Goal: Task Accomplishment & Management: Complete application form

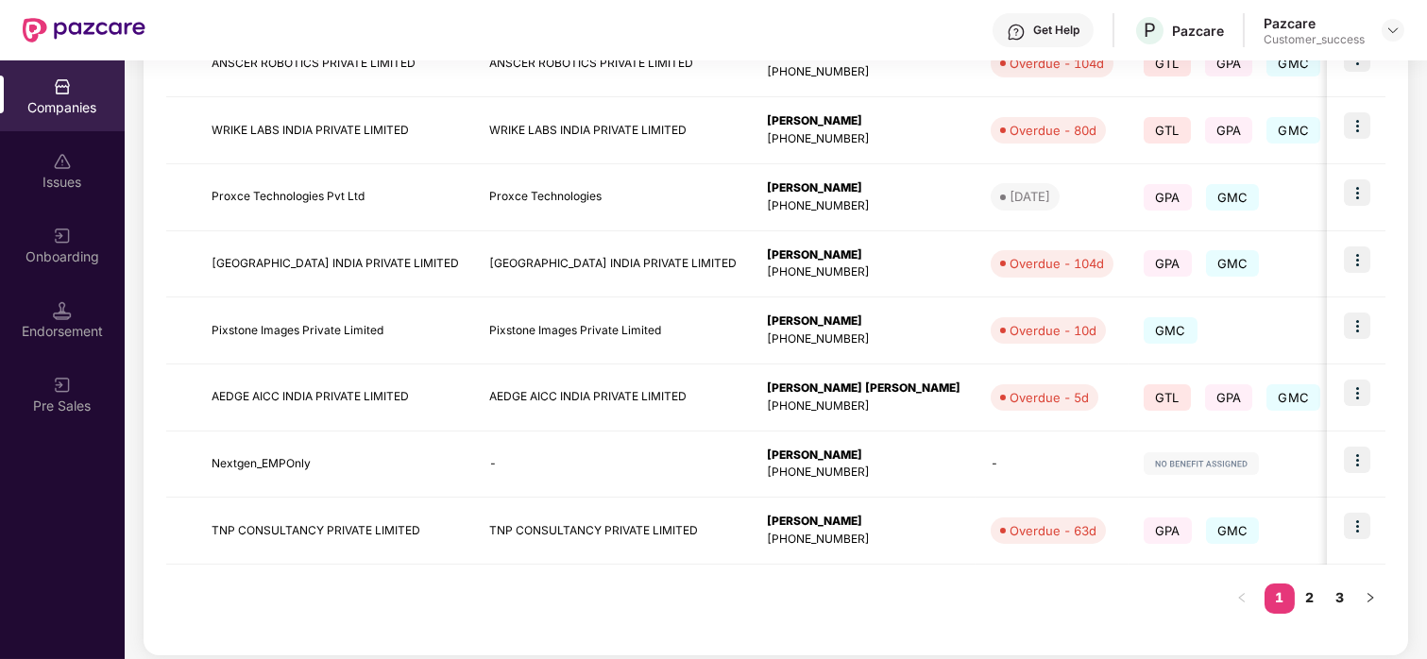
scroll to position [526, 0]
click at [1307, 597] on link "2" at bounding box center [1309, 596] width 30 height 28
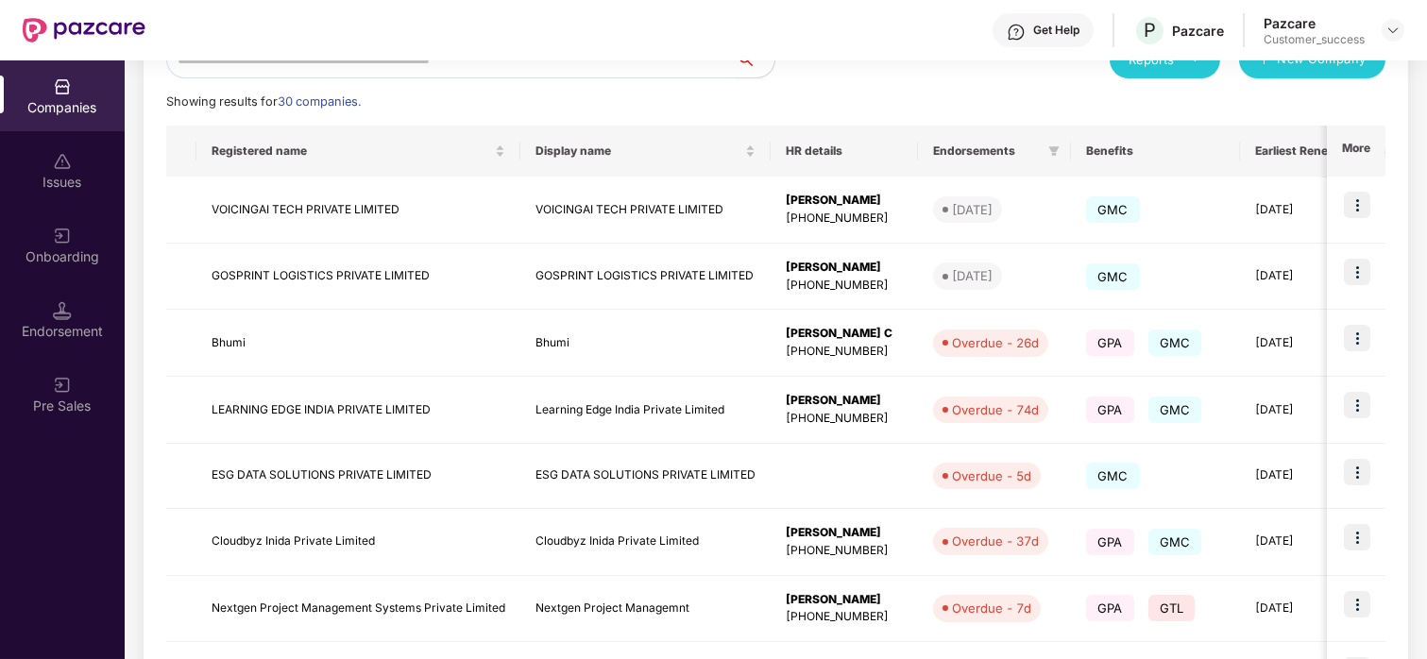
scroll to position [533, 0]
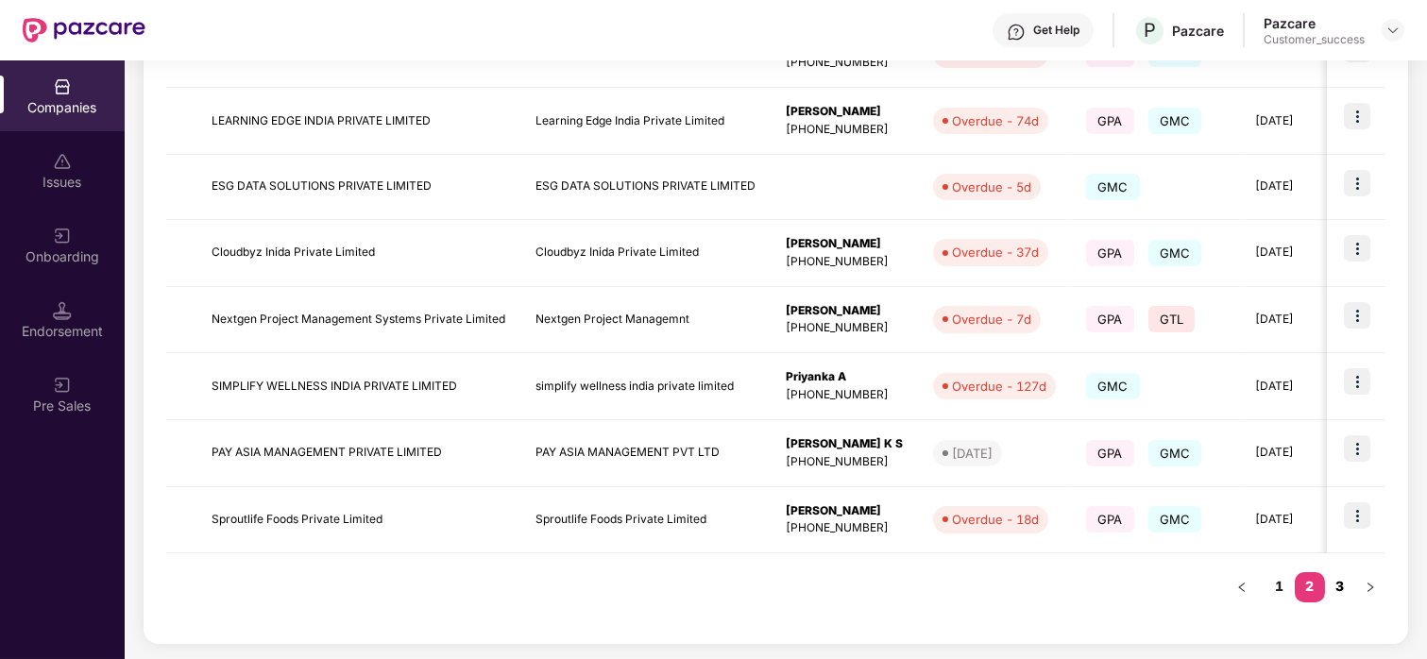
click at [1343, 580] on link "3" at bounding box center [1340, 586] width 30 height 28
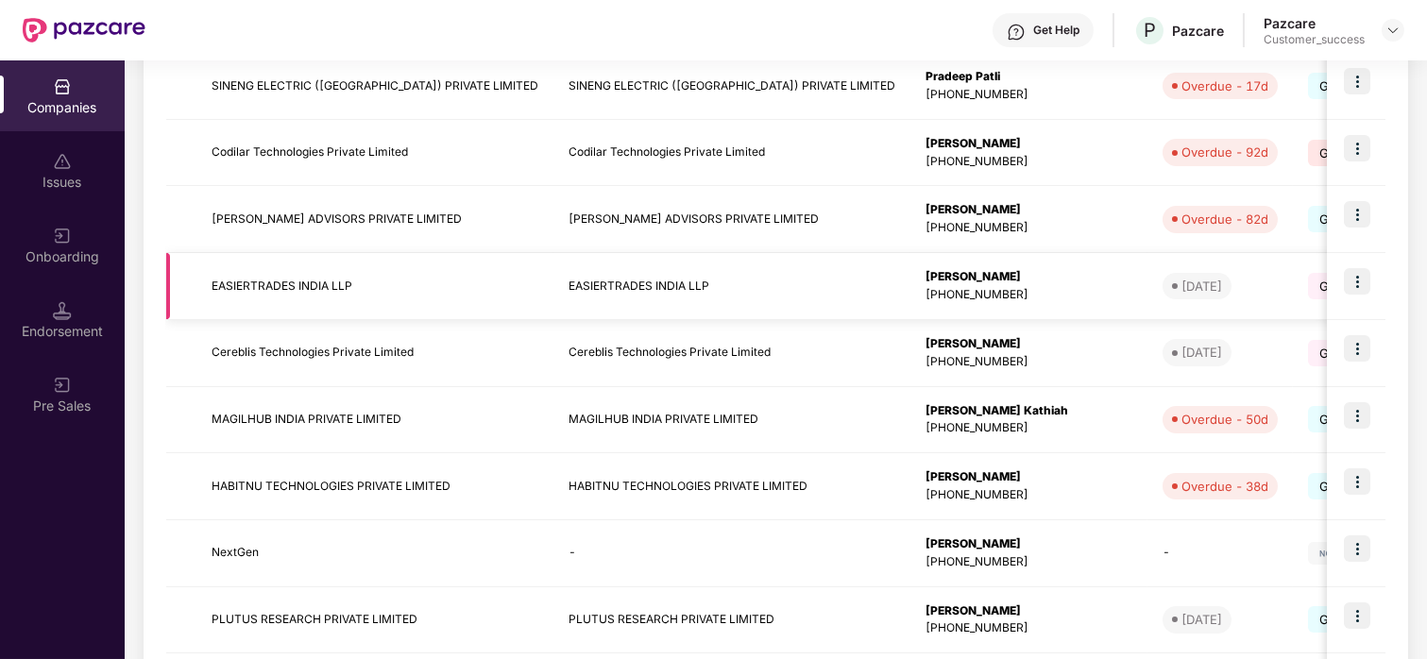
scroll to position [535, 0]
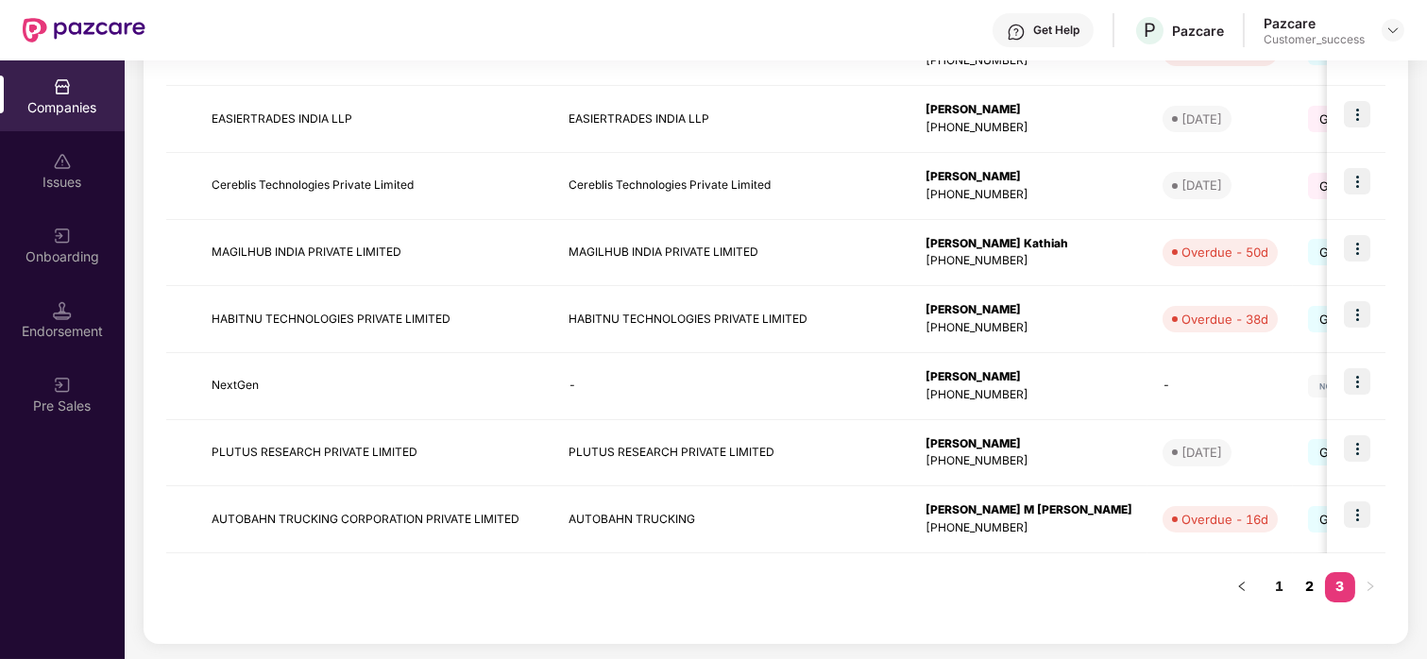
click at [1302, 587] on link "2" at bounding box center [1309, 586] width 30 height 28
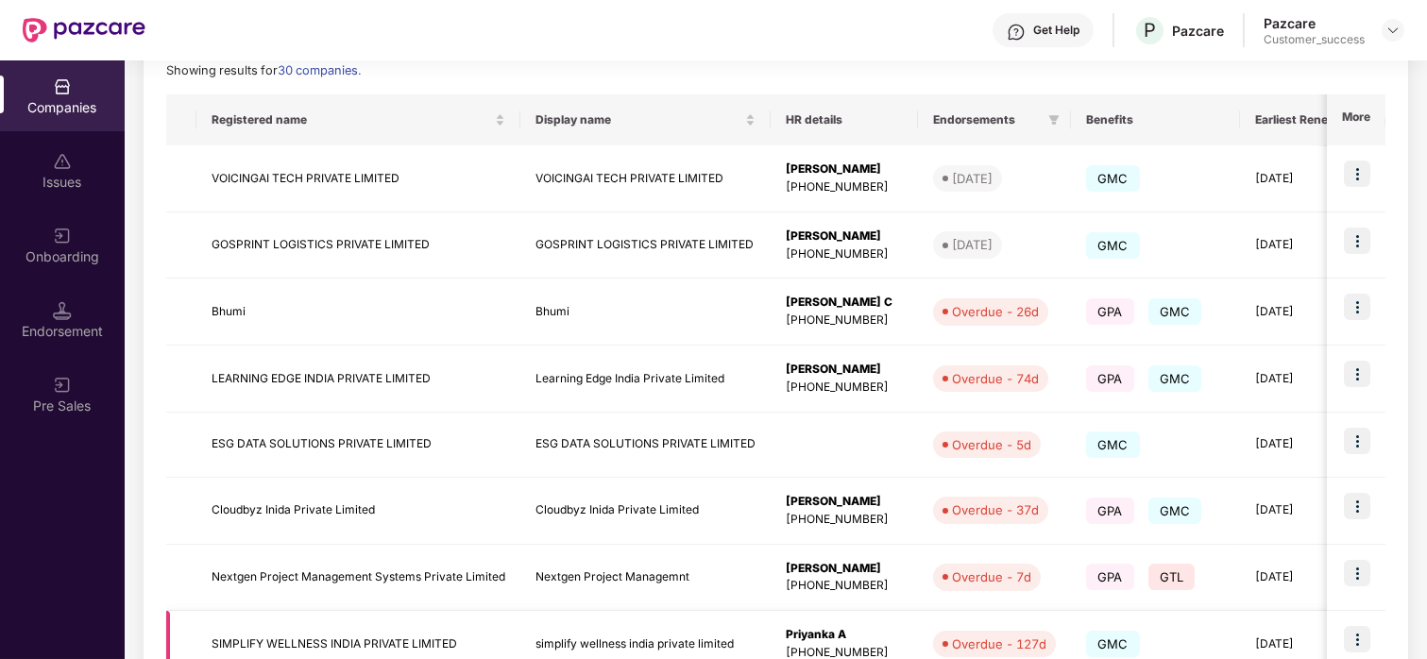
scroll to position [533, 0]
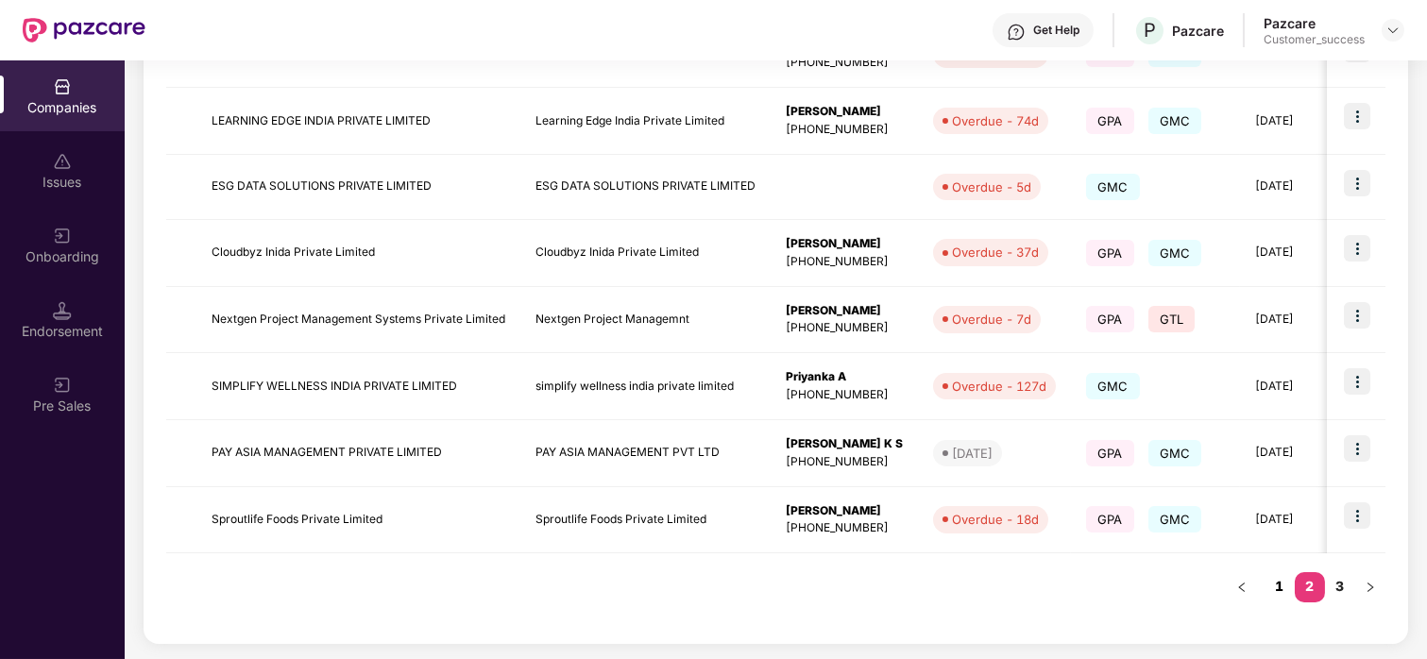
click at [1277, 591] on link "1" at bounding box center [1279, 586] width 30 height 28
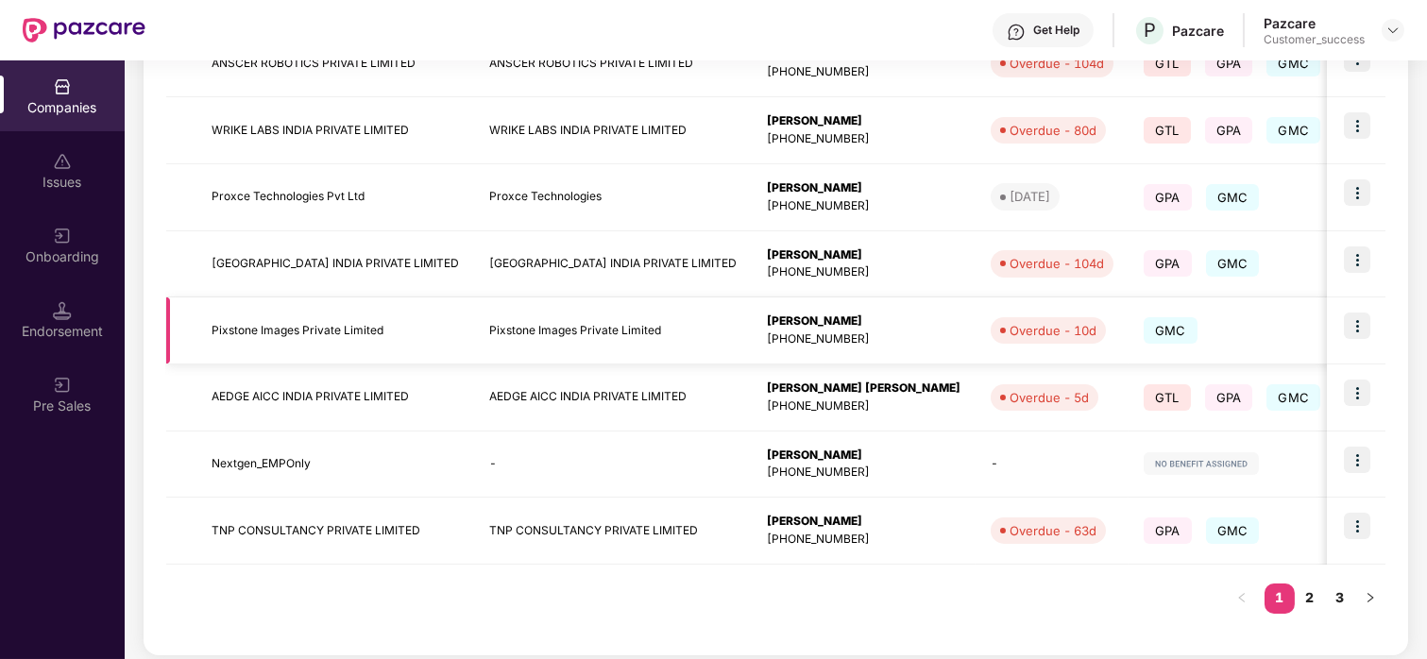
scroll to position [525, 0]
click at [1353, 389] on img at bounding box center [1356, 392] width 26 height 26
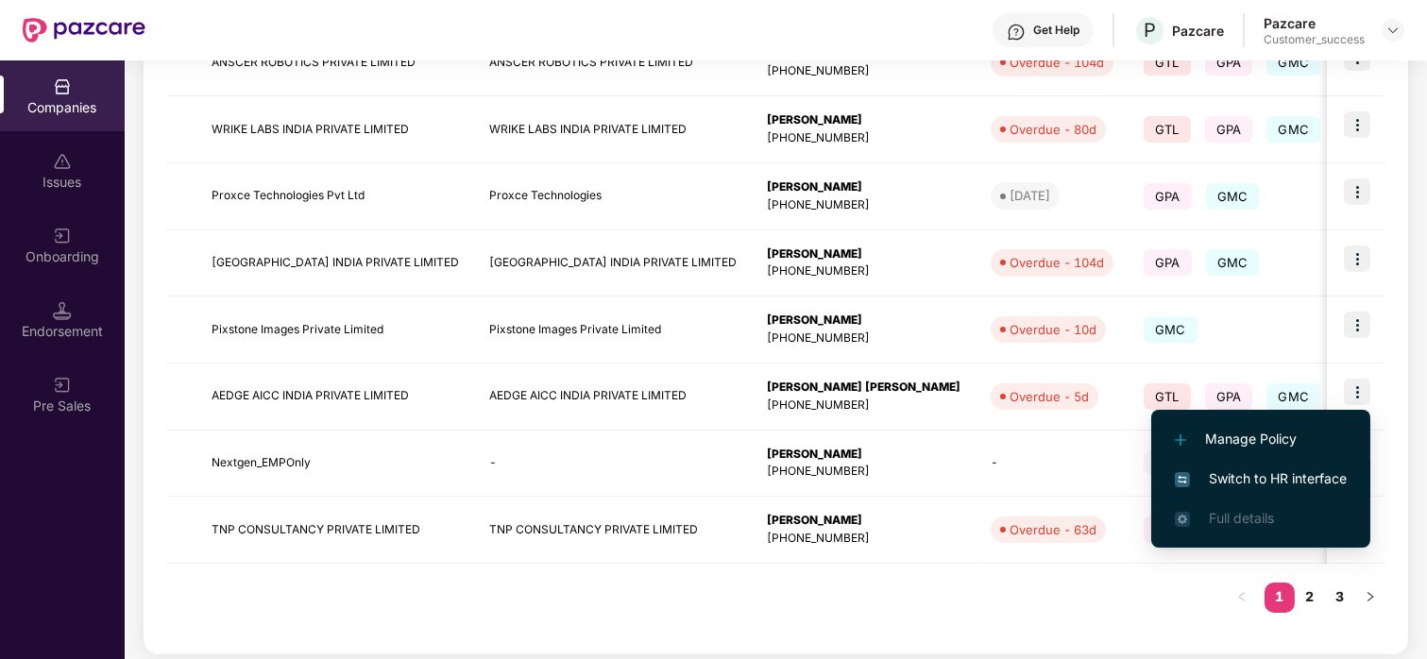
click at [1256, 473] on span "Switch to HR interface" at bounding box center [1260, 478] width 172 height 21
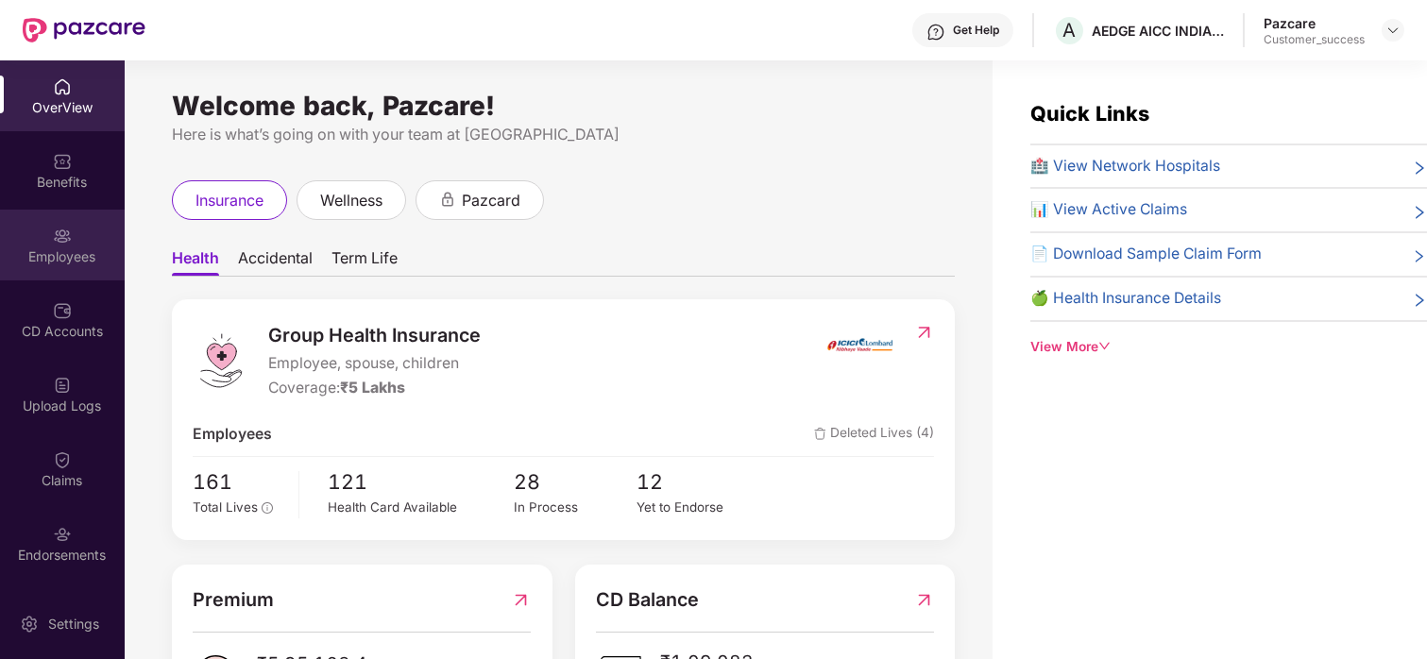
click at [77, 234] on div "Employees" at bounding box center [62, 245] width 125 height 71
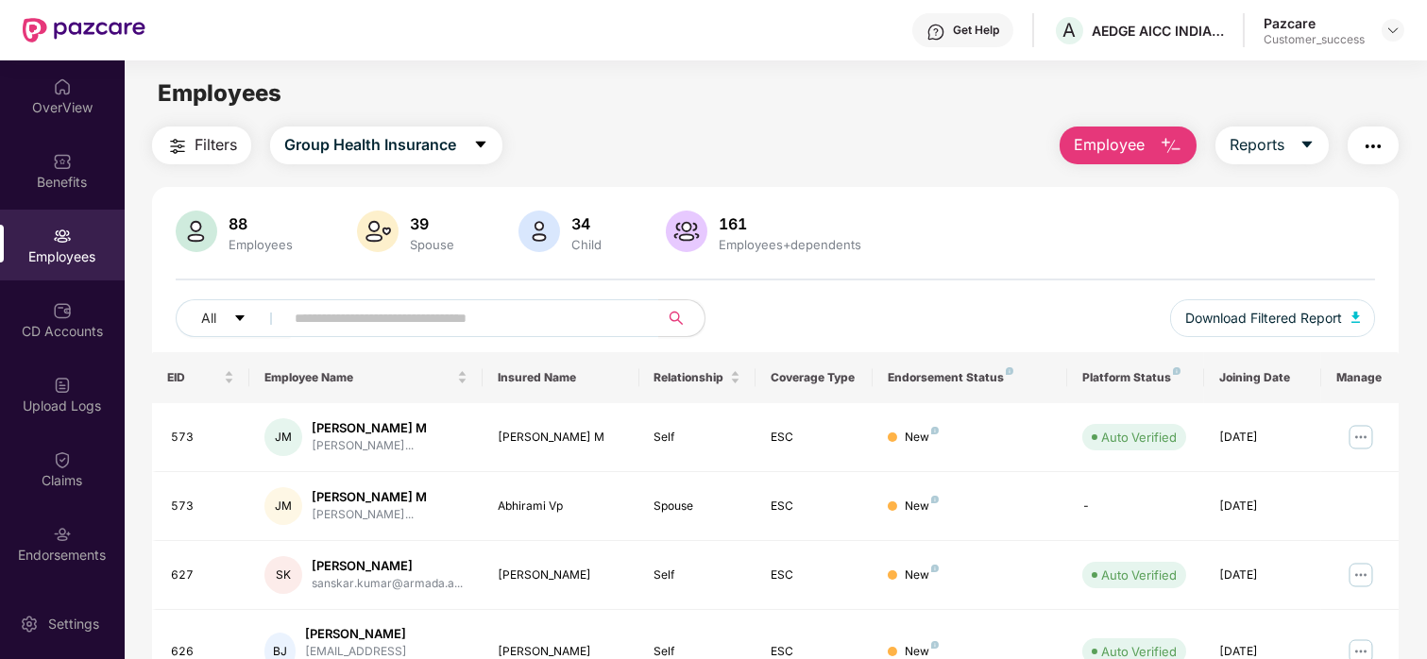
click at [1117, 163] on button "Employee" at bounding box center [1127, 146] width 137 height 38
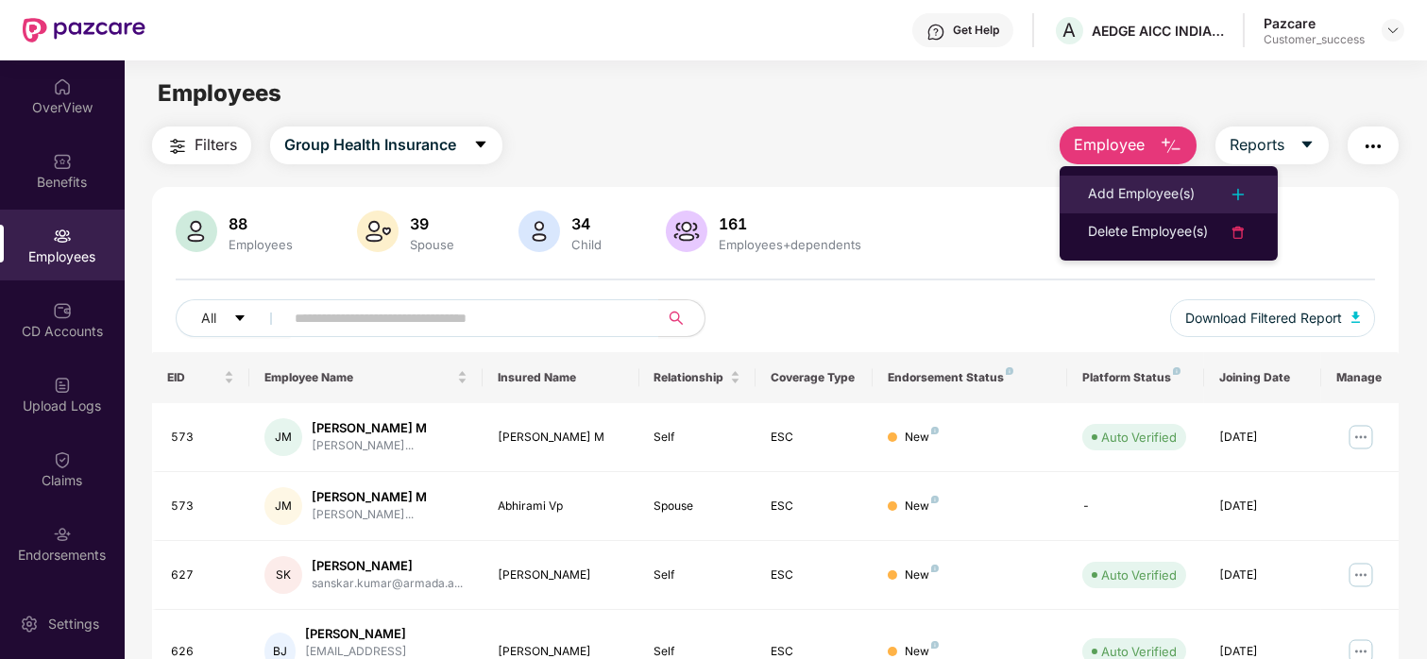
click at [1088, 186] on div "Add Employee(s)" at bounding box center [1141, 194] width 107 height 23
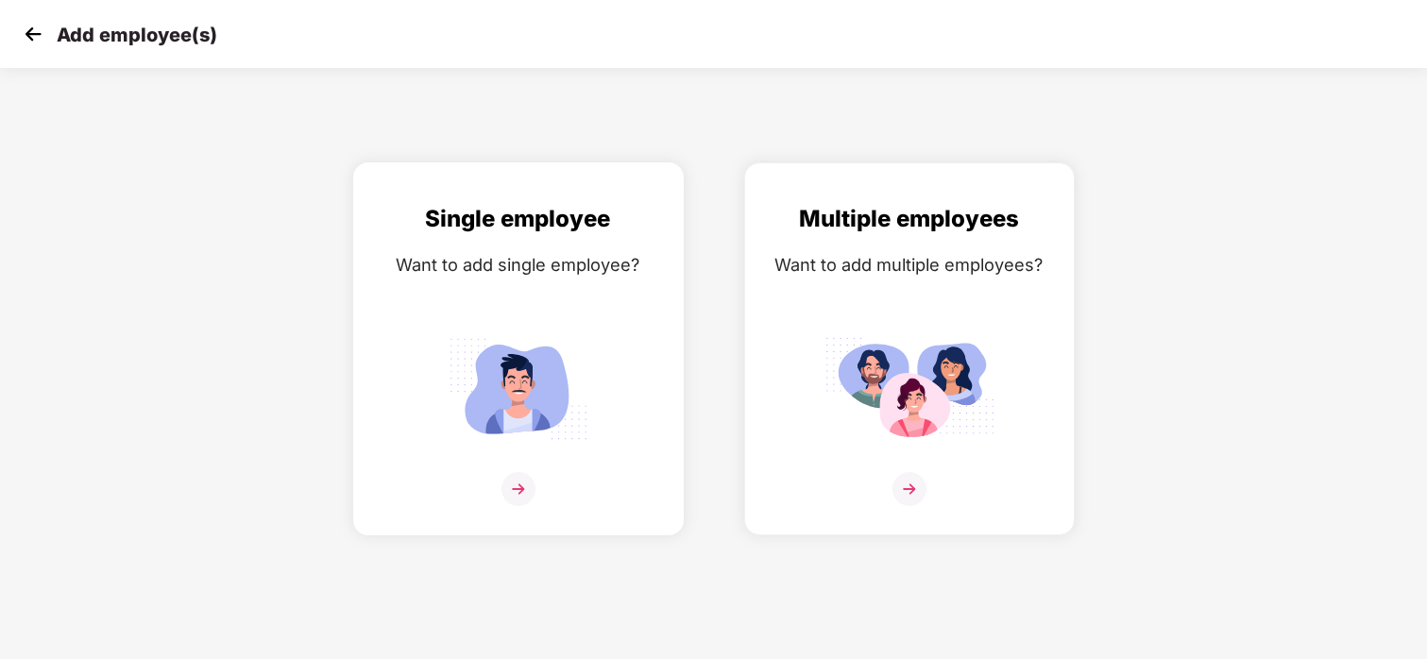
click at [584, 256] on div "Want to add single employee?" at bounding box center [518, 264] width 291 height 27
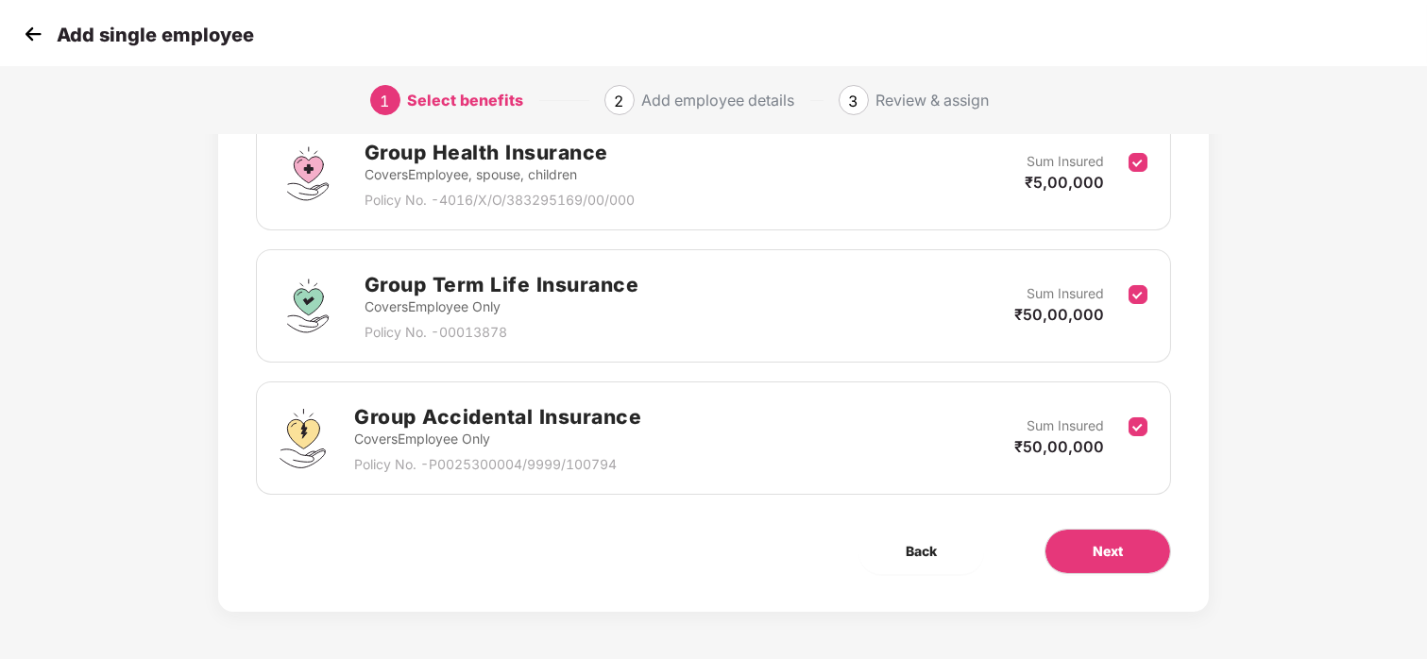
scroll to position [253, 0]
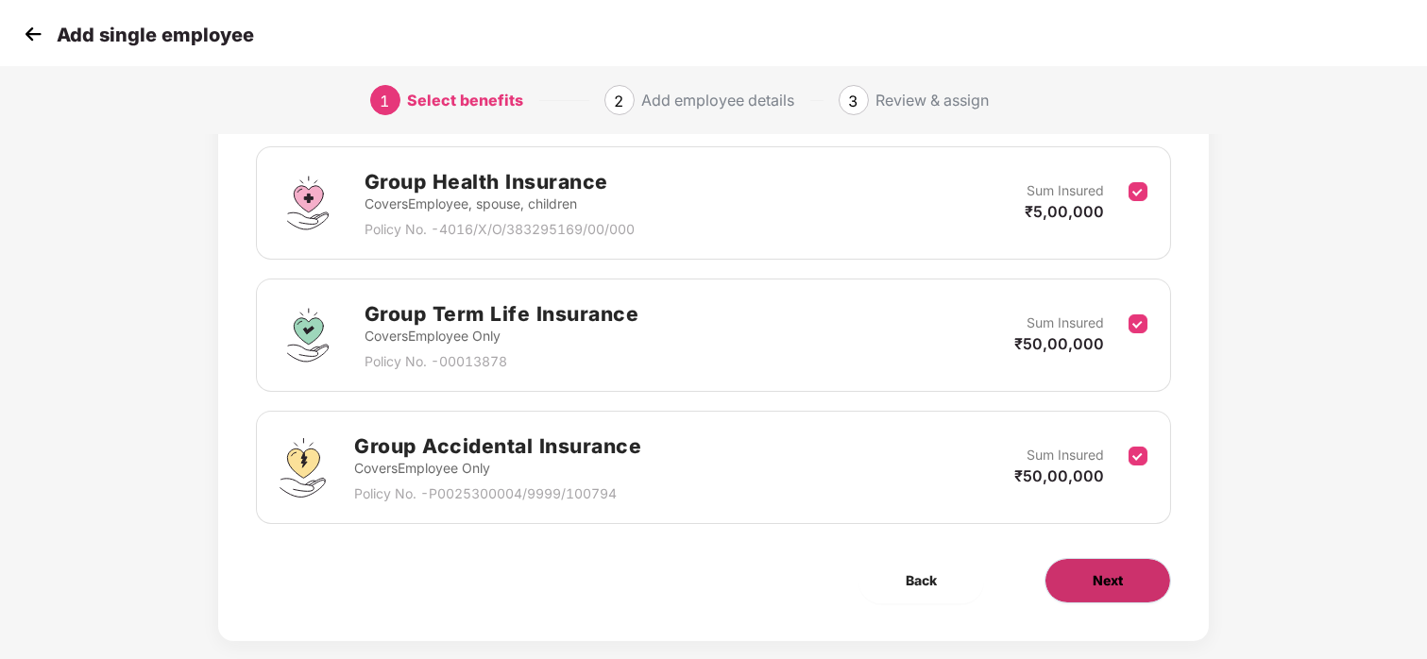
drag, startPoint x: 1075, startPoint y: 555, endPoint x: 1082, endPoint y: 577, distance: 22.7
click at [1082, 577] on div "Benefits 3 / 3 Selected Affinity Benefits Clove Dental, Pharmeasy, Nua Women, P…" at bounding box center [713, 271] width 990 height 739
click at [1082, 577] on button "Next" at bounding box center [1107, 580] width 127 height 45
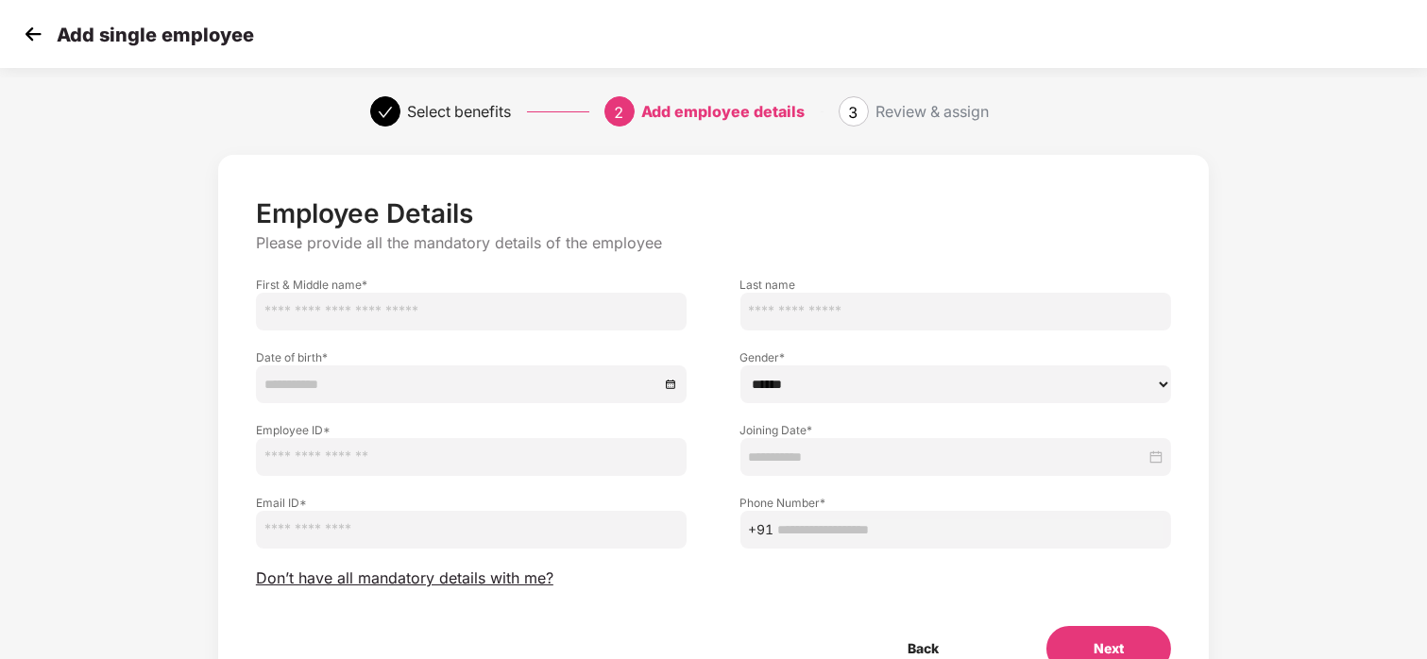
scroll to position [17, 0]
